Goal: Find specific page/section: Find specific page/section

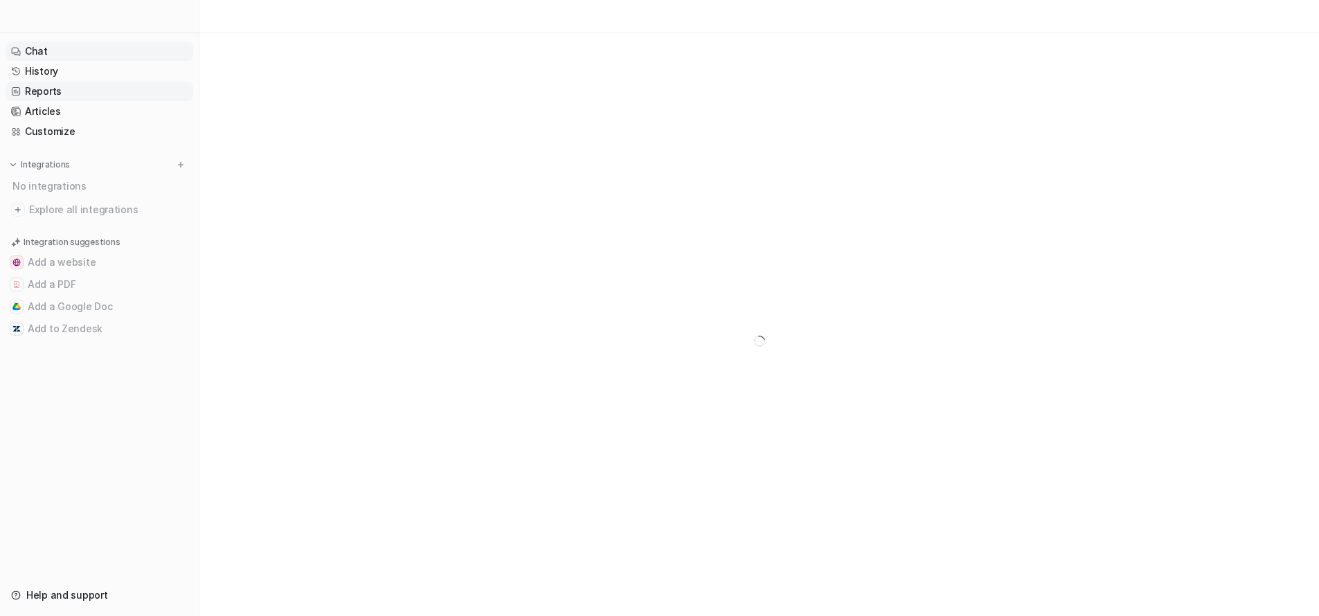
click at [67, 92] on link "Reports" at bounding box center [100, 91] width 188 height 19
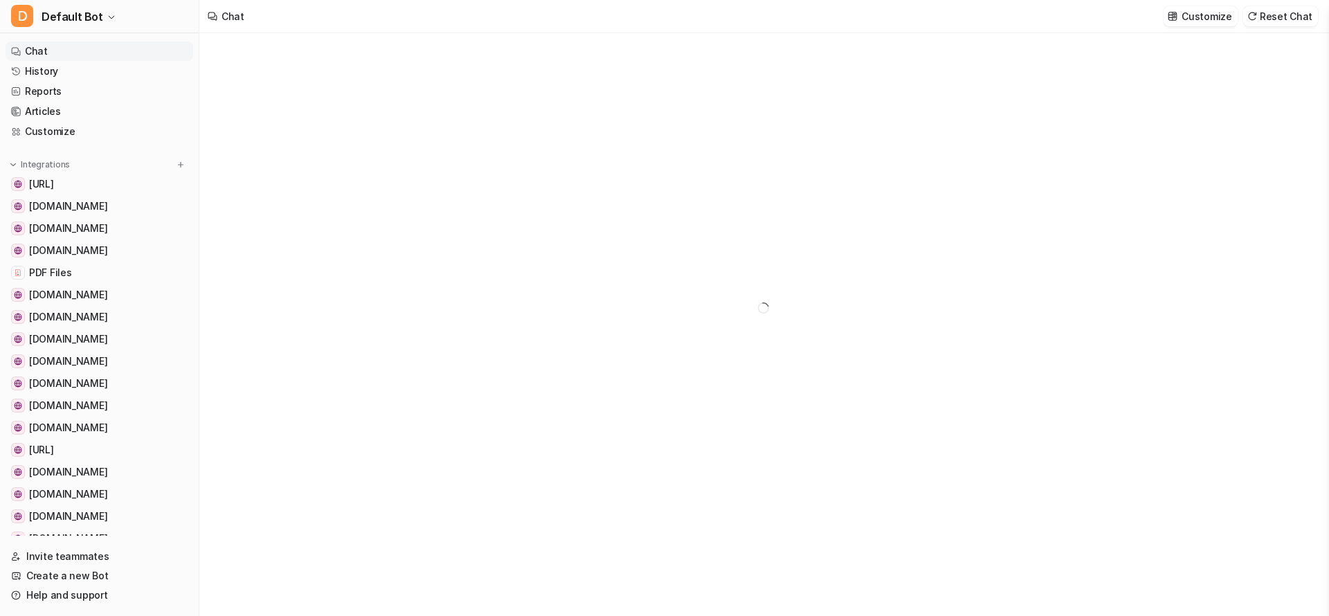
type textarea "**********"
